Goal: Find specific page/section: Find specific page/section

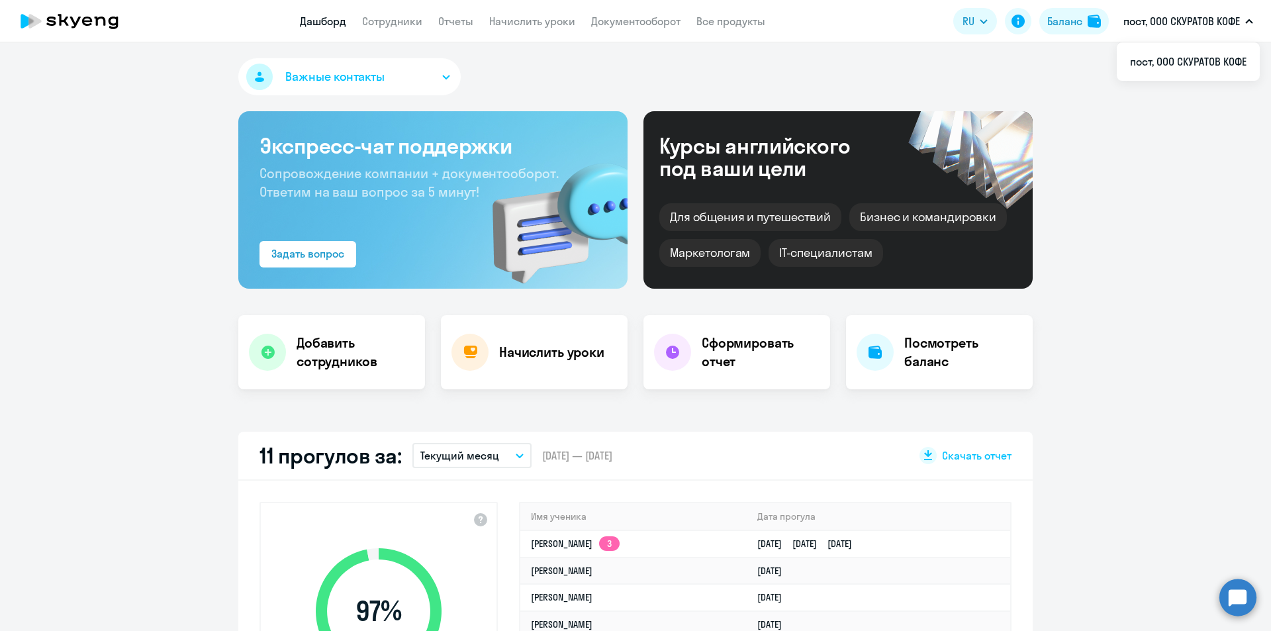
select select "30"
click at [637, 23] on link "Документооборот" at bounding box center [635, 21] width 89 height 13
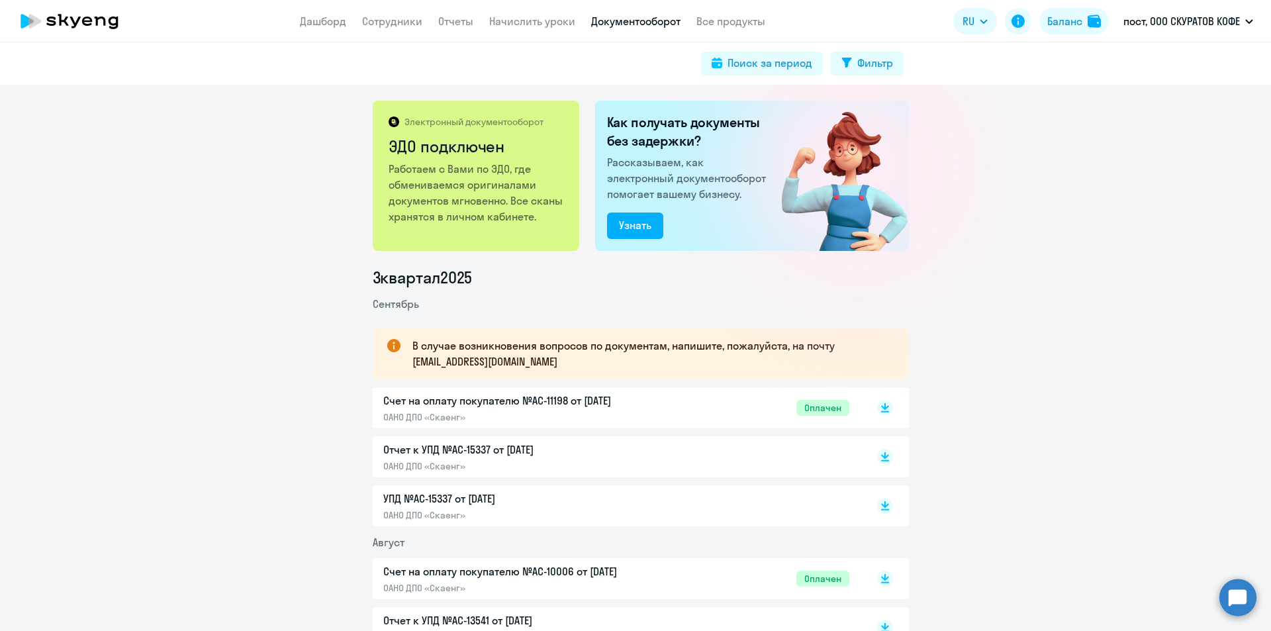
click at [484, 398] on p "Счет на оплату покупателю №AC-11198 от 02.09.2025" at bounding box center [522, 400] width 278 height 16
click at [341, 25] on link "Дашборд" at bounding box center [323, 21] width 46 height 13
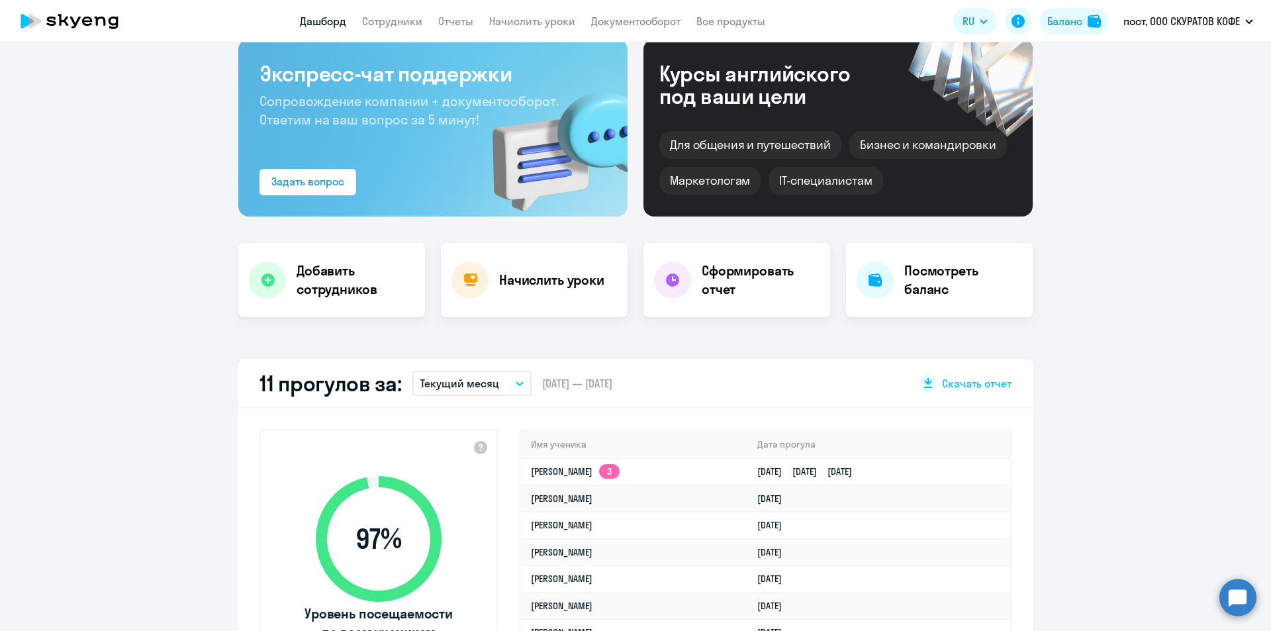
scroll to position [199, 0]
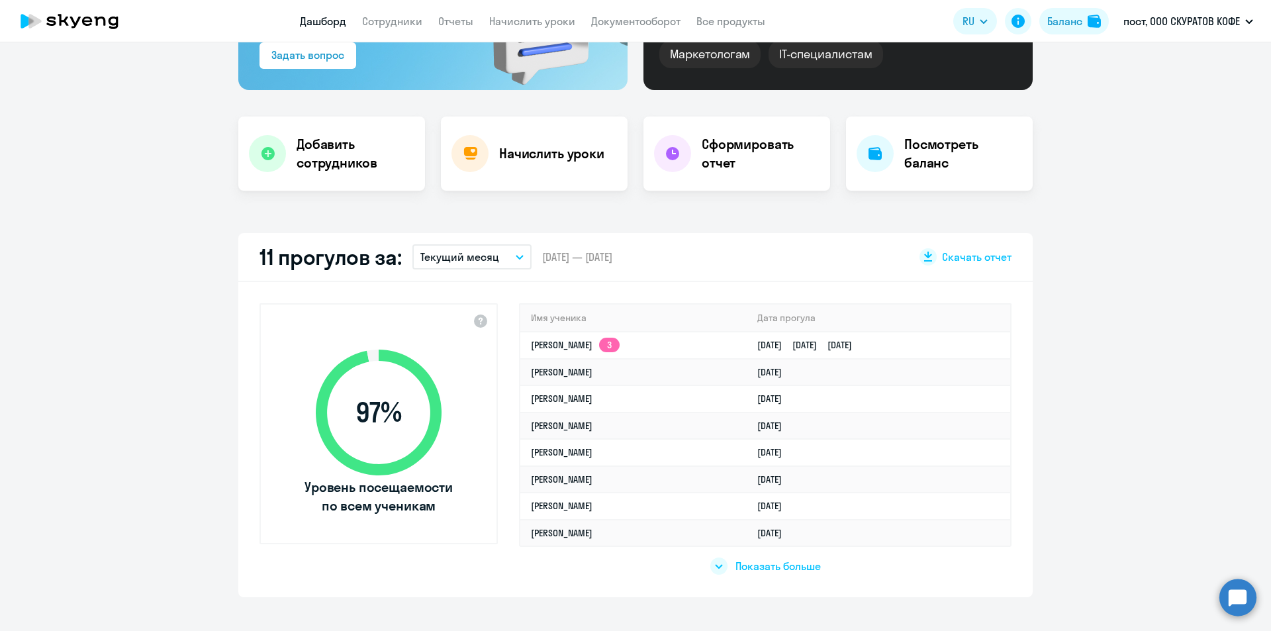
select select "30"
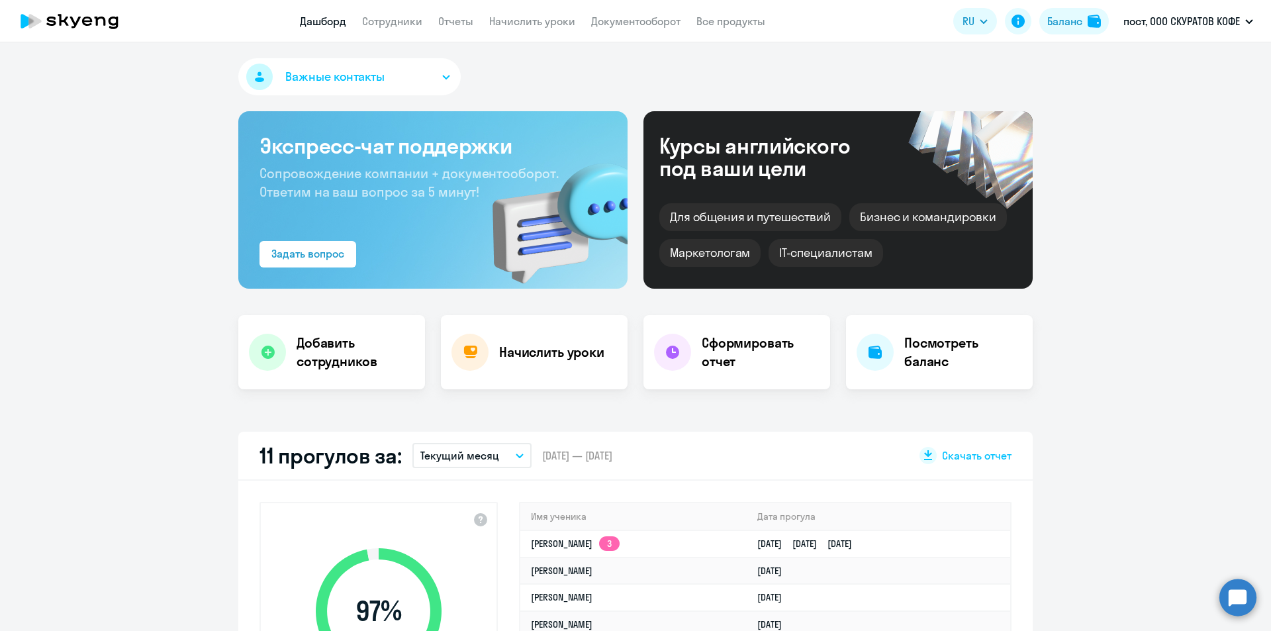
select select "30"
